Goal: Task Accomplishment & Management: Manage account settings

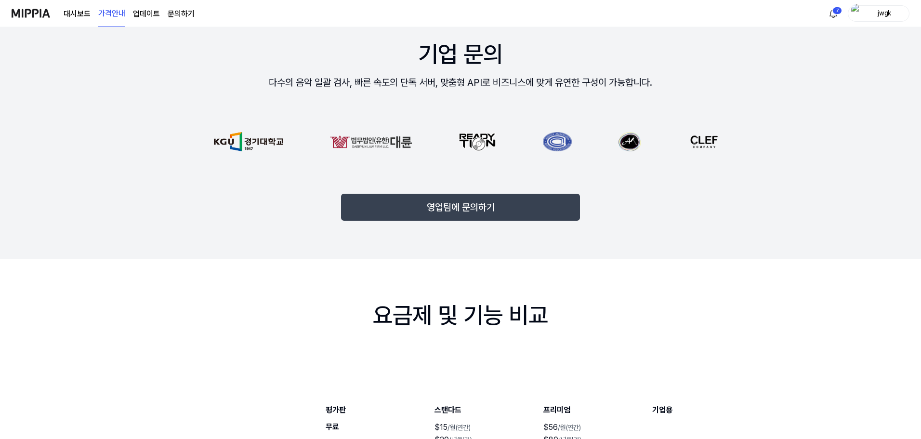
scroll to position [241, 0]
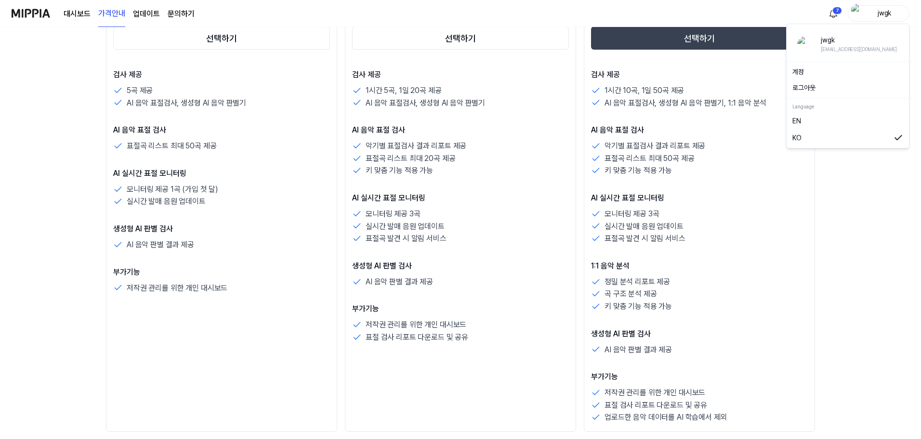
click at [857, 15] on img "button" at bounding box center [857, 13] width 12 height 19
click at [839, 67] on link "계정" at bounding box center [847, 72] width 111 height 10
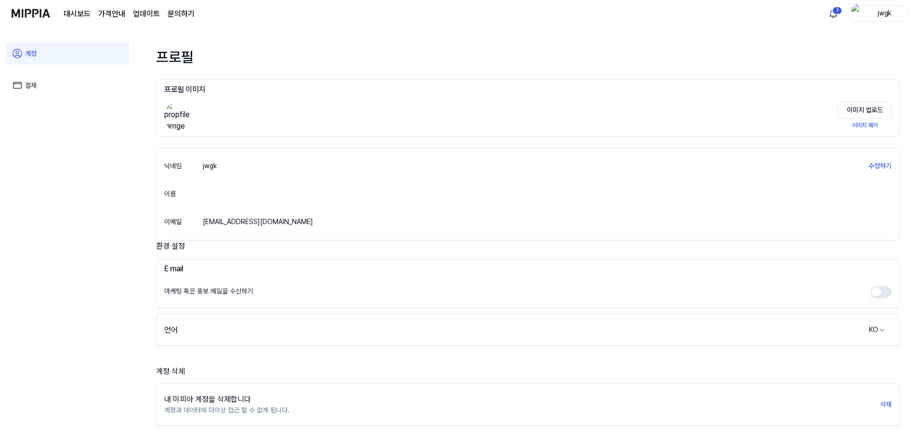
click at [868, 22] on div "대시보드 가격안내 업데이트 문의하기 7 jwgk" at bounding box center [461, 13] width 898 height 26
click at [868, 17] on div "jwgk" at bounding box center [884, 13] width 38 height 11
click at [824, 90] on button "로그아웃" at bounding box center [847, 88] width 111 height 10
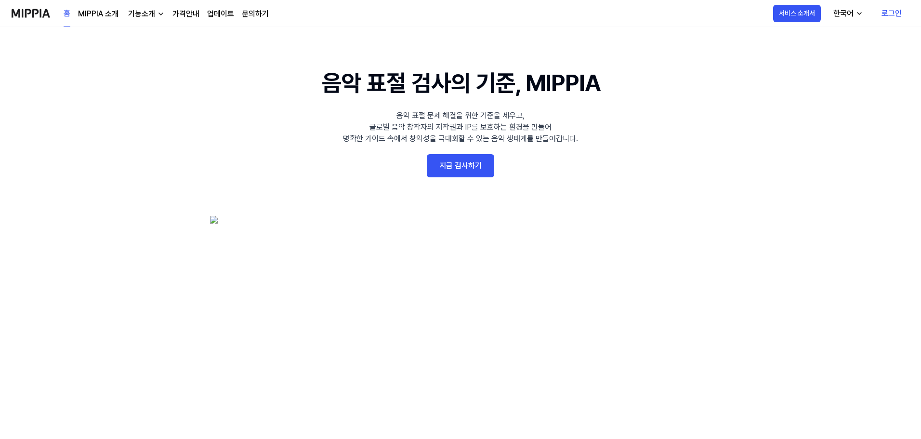
click at [885, 21] on link "로그인" at bounding box center [892, 13] width 36 height 27
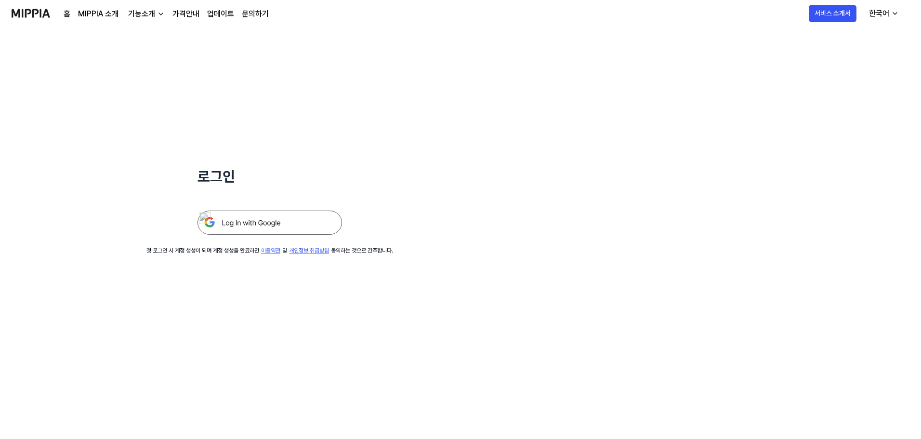
click at [309, 228] on img at bounding box center [269, 222] width 144 height 24
